Goal: Information Seeking & Learning: Learn about a topic

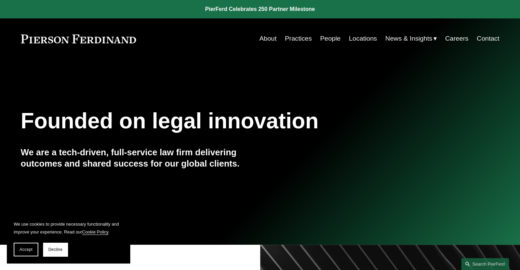
click at [352, 36] on link "Locations" at bounding box center [362, 38] width 28 height 13
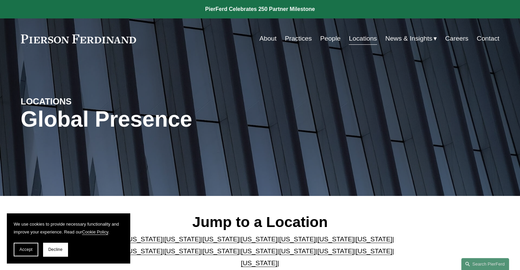
click at [321, 39] on link "People" at bounding box center [330, 38] width 20 height 13
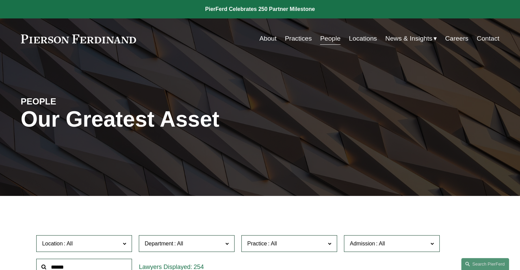
scroll to position [137, 0]
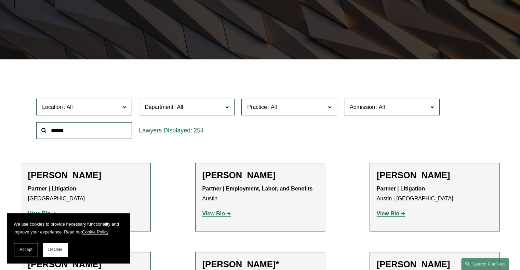
click at [191, 107] on span "Department" at bounding box center [183, 106] width 78 height 9
click at [0, 0] on link "Litigation" at bounding box center [0, 0] width 0 height 0
click at [48, 247] on button "Decline" at bounding box center [55, 250] width 25 height 14
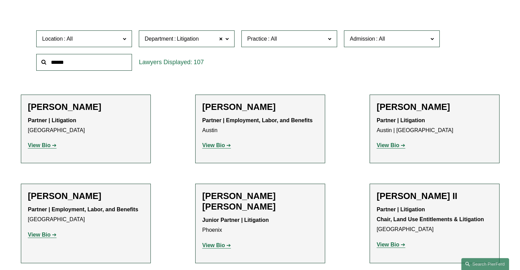
scroll to position [273, 0]
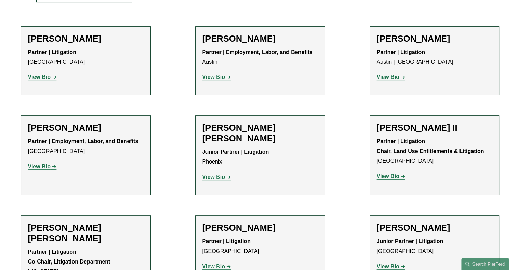
click at [214, 174] on strong "View Bio" at bounding box center [213, 177] width 23 height 6
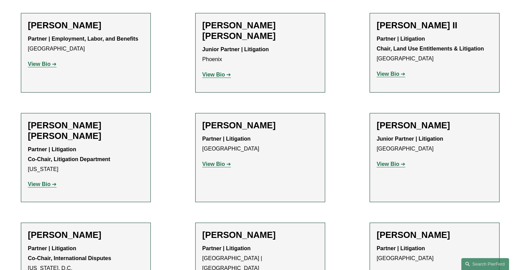
scroll to position [444, 0]
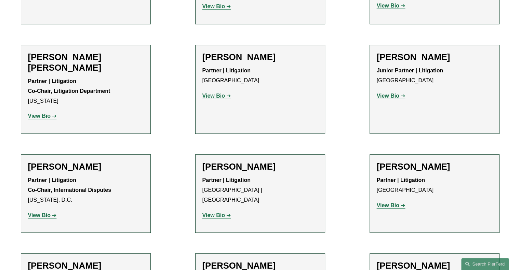
click at [221, 212] on strong "View Bio" at bounding box center [213, 215] width 23 height 6
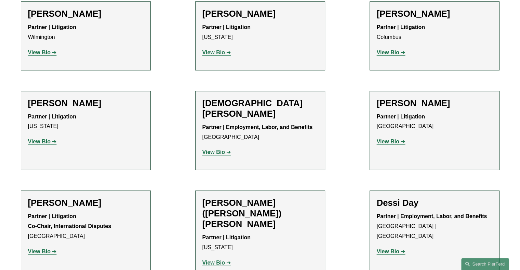
scroll to position [820, 0]
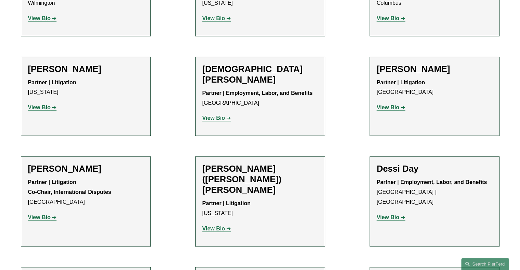
scroll to position [137, 0]
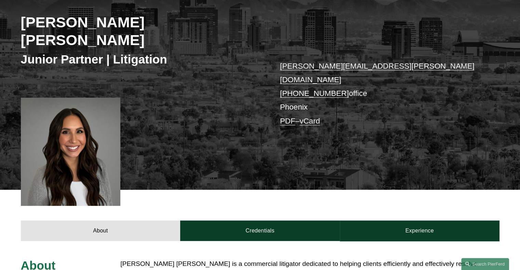
scroll to position [137, 0]
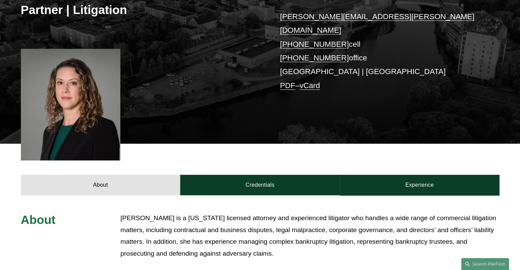
scroll to position [239, 0]
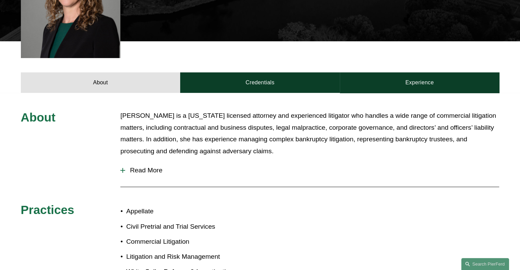
click at [154, 162] on button "Read More" at bounding box center [309, 171] width 378 height 18
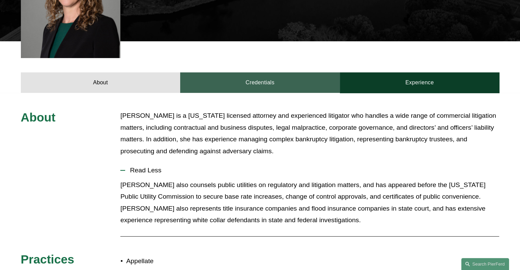
click at [264, 75] on link "Credentials" at bounding box center [260, 82] width 160 height 20
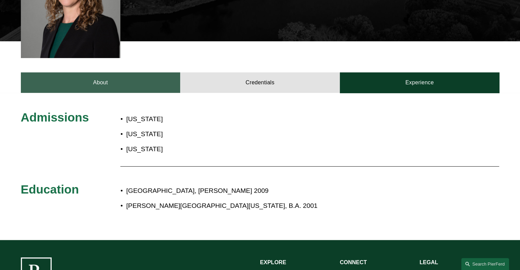
click at [147, 76] on link "About" at bounding box center [101, 82] width 160 height 20
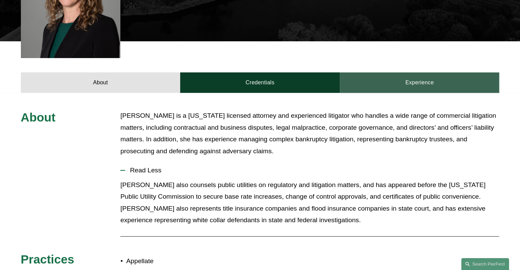
click at [421, 72] on link "Experience" at bounding box center [420, 82] width 160 height 20
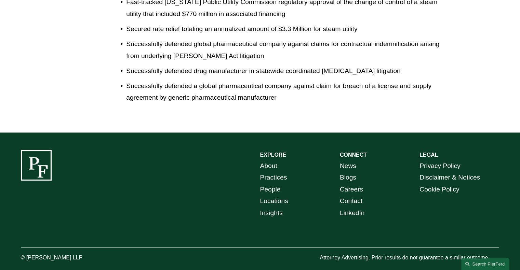
scroll to position [289, 0]
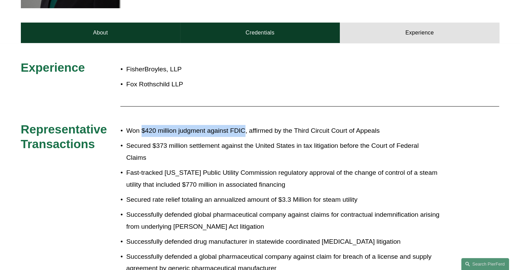
drag, startPoint x: 142, startPoint y: 120, endPoint x: 245, endPoint y: 116, distance: 102.6
click at [245, 125] on p "Won $420 million judgment against FDIC, affirmed by the Third Circuit Court of …" at bounding box center [282, 131] width 313 height 12
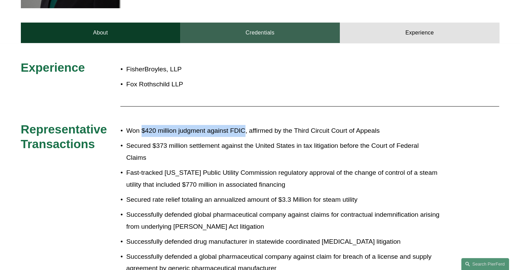
copy p "$420 million judgment against FDIC"
